Goal: Complete application form

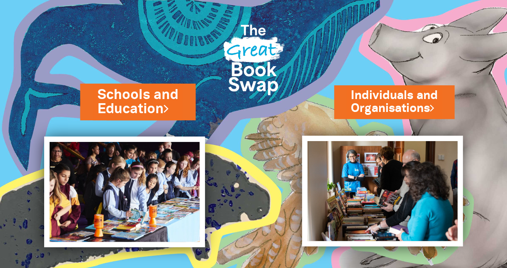
click at [172, 98] on link "Schools and Education" at bounding box center [138, 101] width 80 height 33
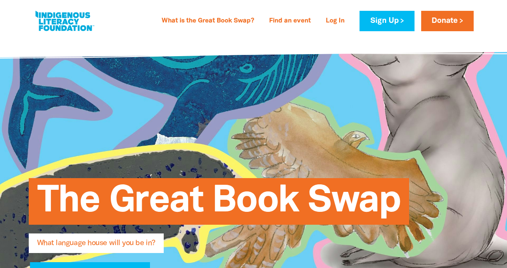
type input "[PERSON_NAME]"
type input "[EMAIL_ADDRESS][DOMAIN_NAME]"
type input "[GEOGRAPHIC_DATA]"
select select "primary-school"
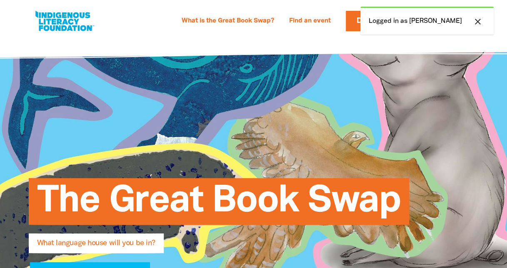
click at [479, 24] on icon "close" at bounding box center [478, 22] width 10 height 10
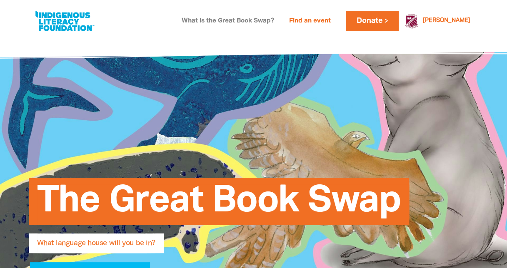
click at [279, 21] on link "What is the Great Book Swap?" at bounding box center [228, 21] width 103 height 13
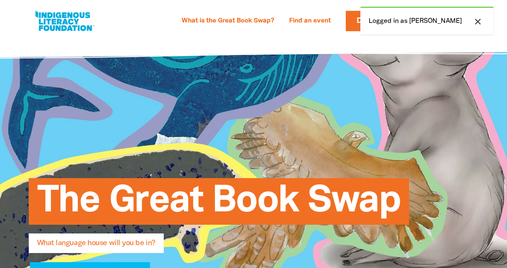
select select "primary-school"
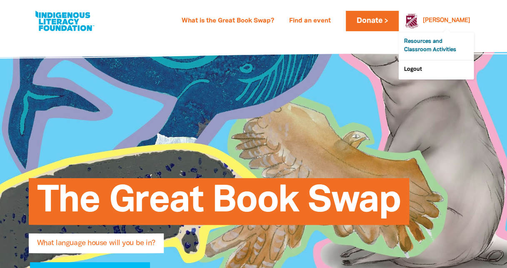
click at [449, 47] on link "Resources and Classroom Activities" at bounding box center [436, 47] width 75 height 28
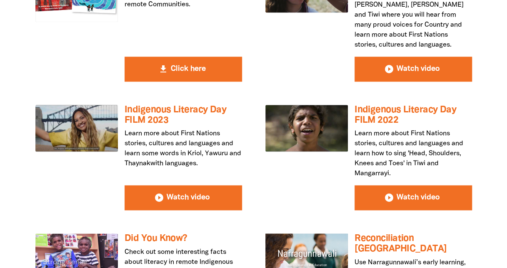
scroll to position [1583, 0]
